Goal: Task Accomplishment & Management: Manage account settings

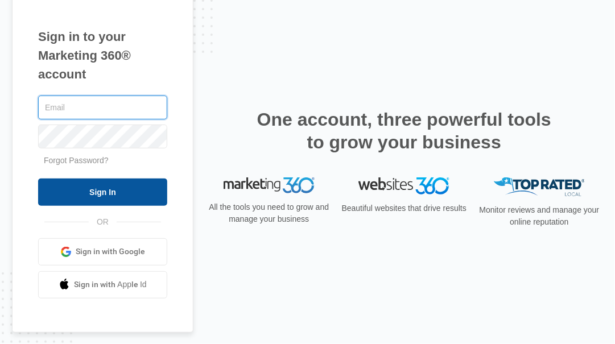
type input "[PERSON_NAME][EMAIL_ADDRESS][PERSON_NAME][DOMAIN_NAME]"
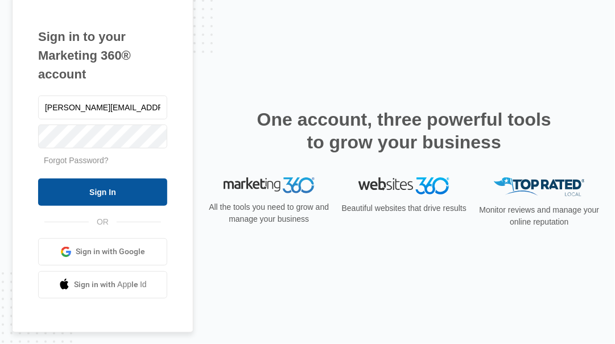
click at [108, 192] on input "Sign In" at bounding box center [102, 192] width 129 height 27
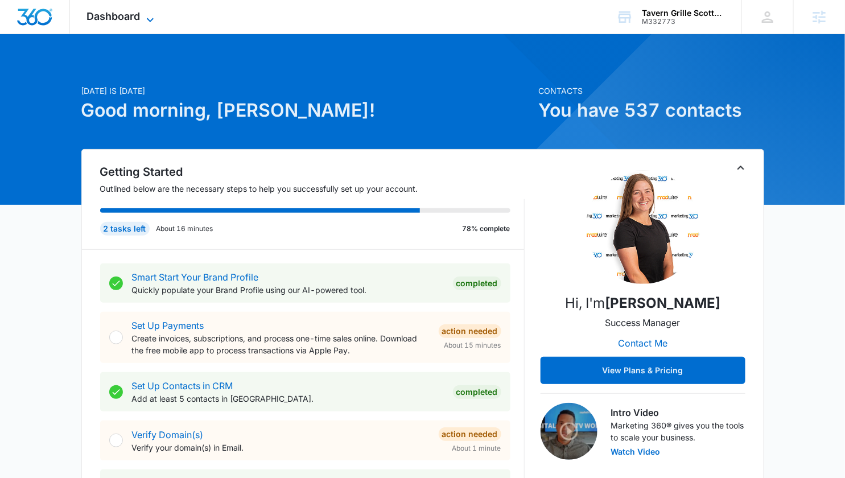
click at [144, 18] on icon at bounding box center [150, 20] width 14 height 14
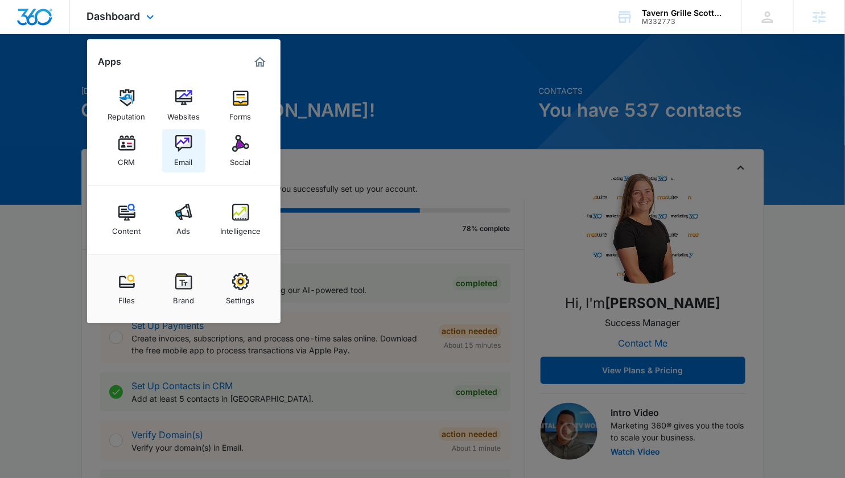
click at [181, 156] on div "Email" at bounding box center [184, 159] width 18 height 15
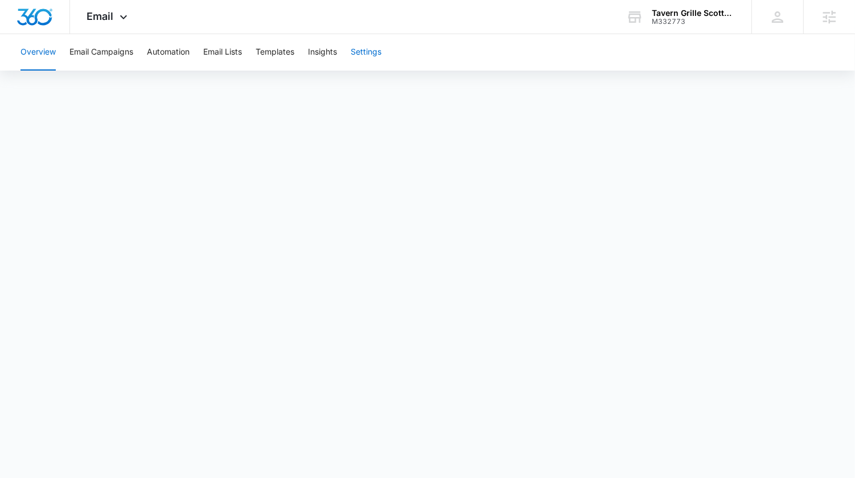
click at [372, 57] on button "Settings" at bounding box center [365, 52] width 31 height 36
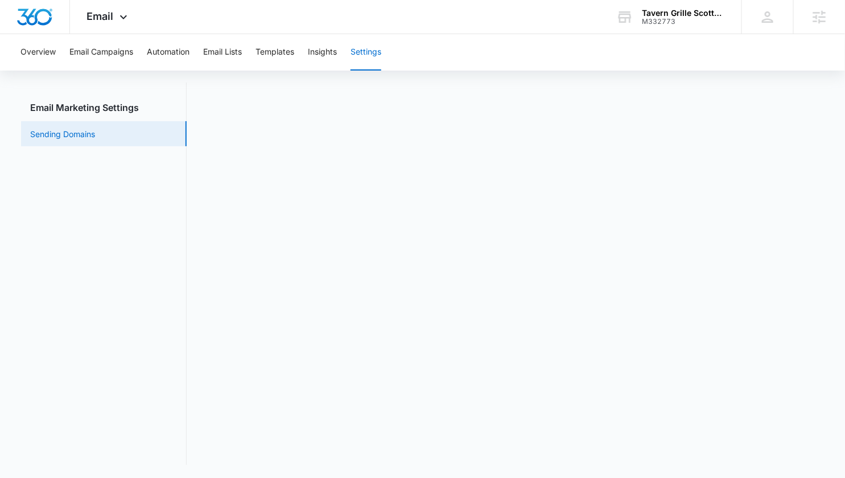
scroll to position [24, 0]
